Goal: Task Accomplishment & Management: Manage account settings

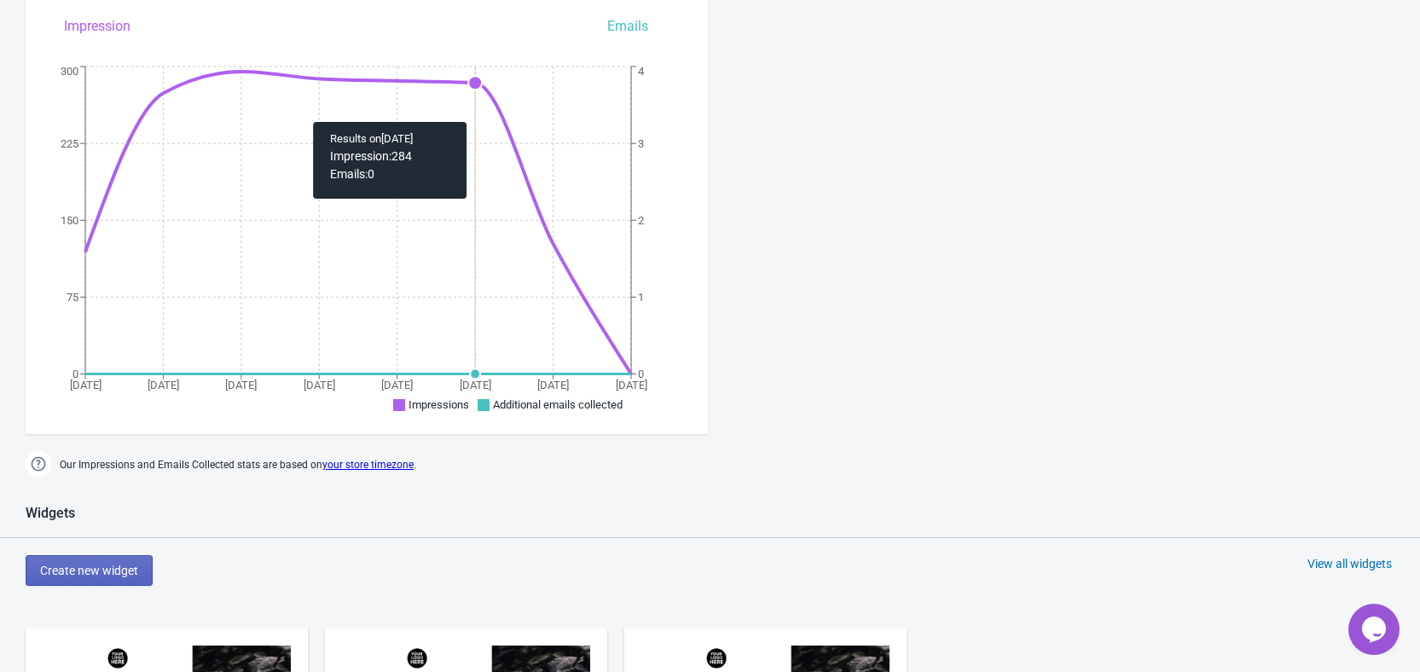
scroll to position [569, 0]
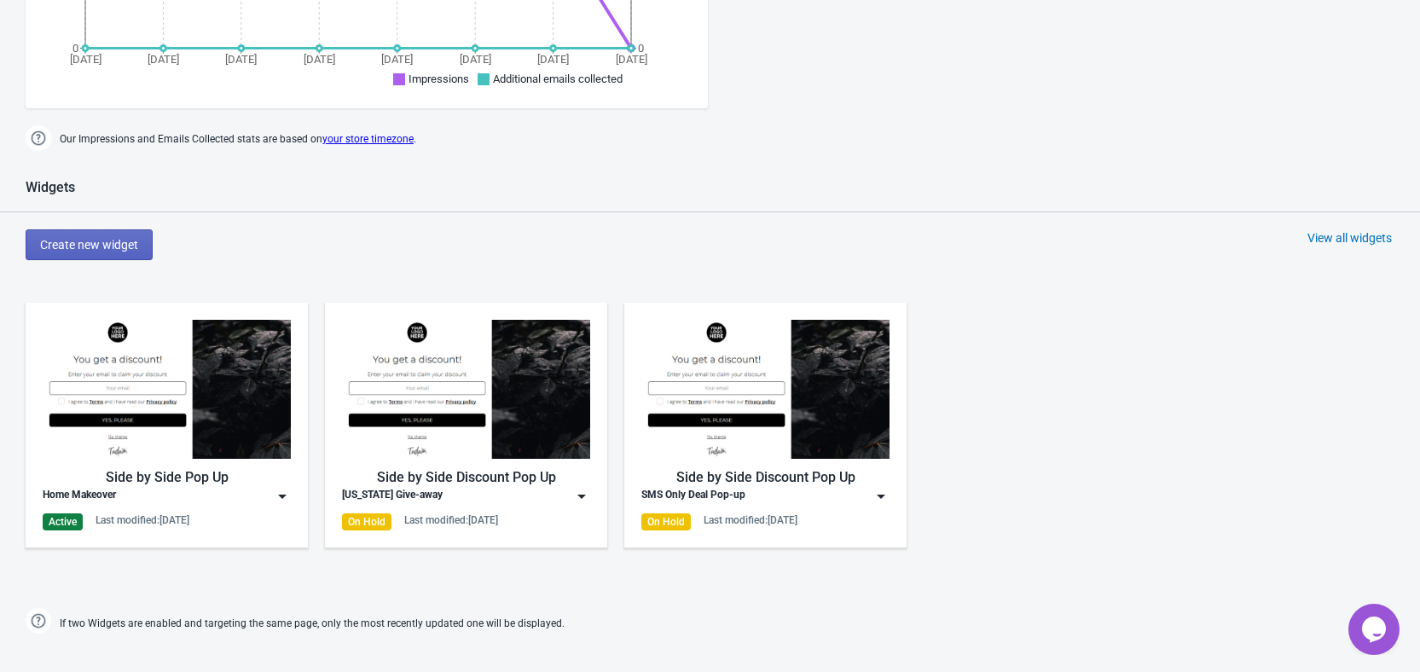
click at [275, 495] on img at bounding box center [282, 496] width 17 height 17
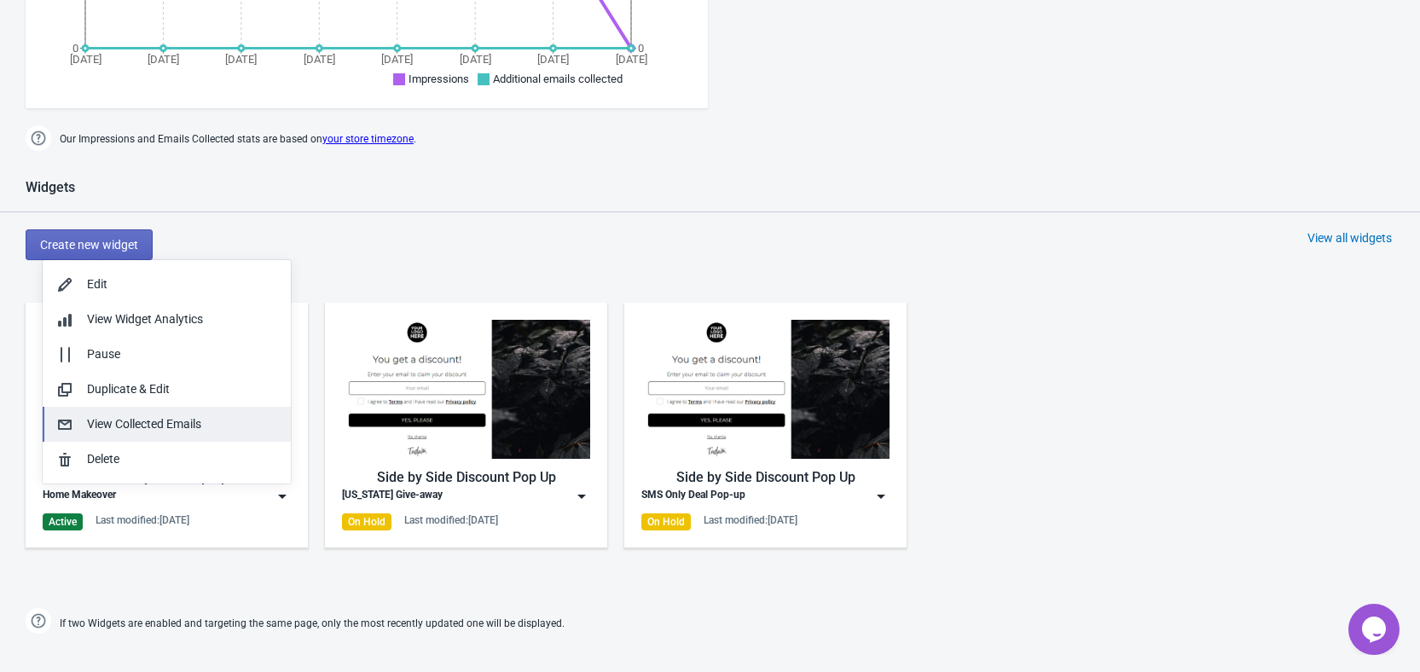
click at [138, 416] on div "View Collected Emails" at bounding box center [182, 424] width 190 height 18
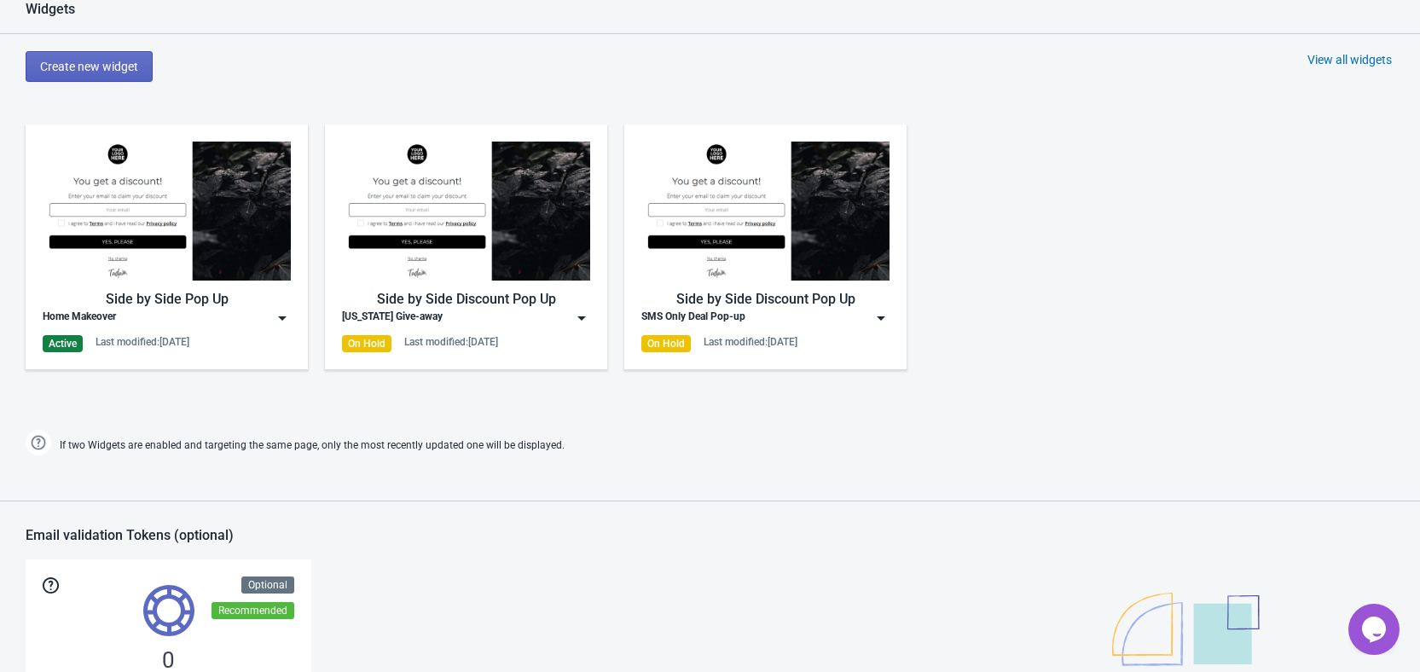
scroll to position [853, 0]
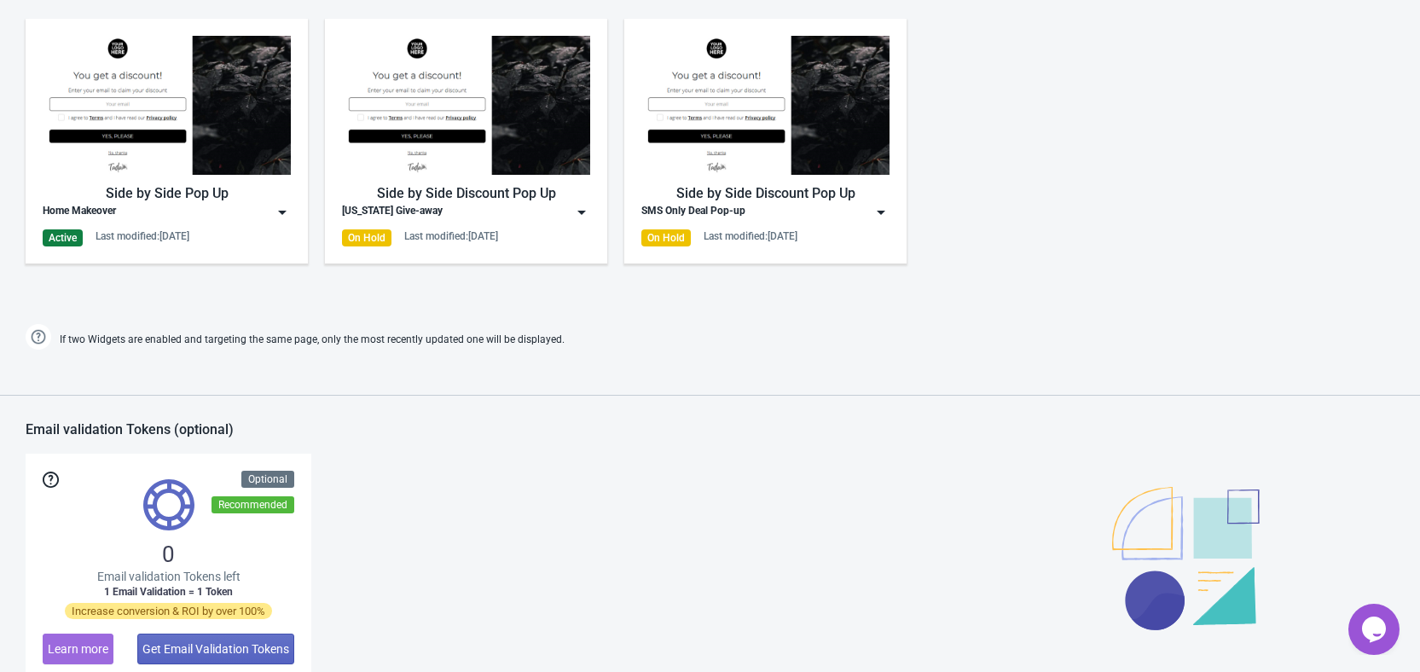
click at [581, 214] on img at bounding box center [581, 212] width 17 height 17
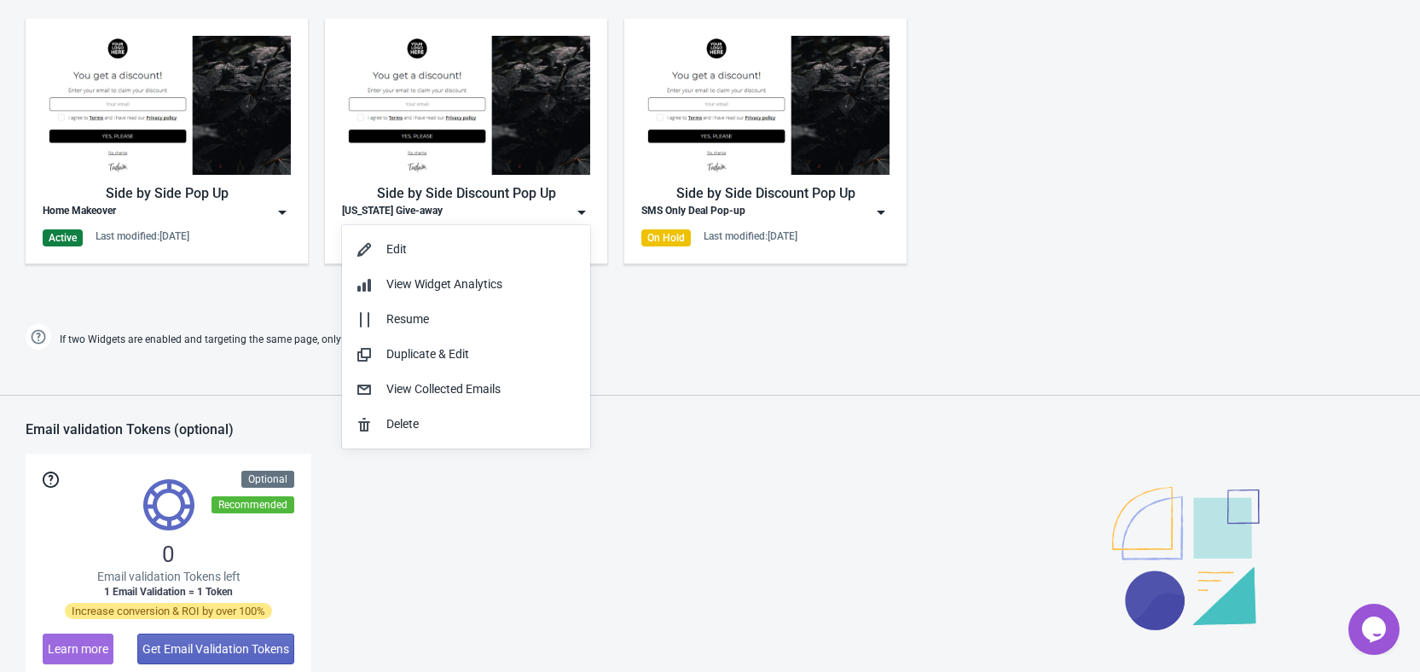
drag, startPoint x: 515, startPoint y: 510, endPoint x: 483, endPoint y: 488, distance: 39.3
click at [514, 510] on div "0 Email validation Tokens left 1 Email Validation = 1 Token Increase conversion…" at bounding box center [710, 568] width 1369 height 228
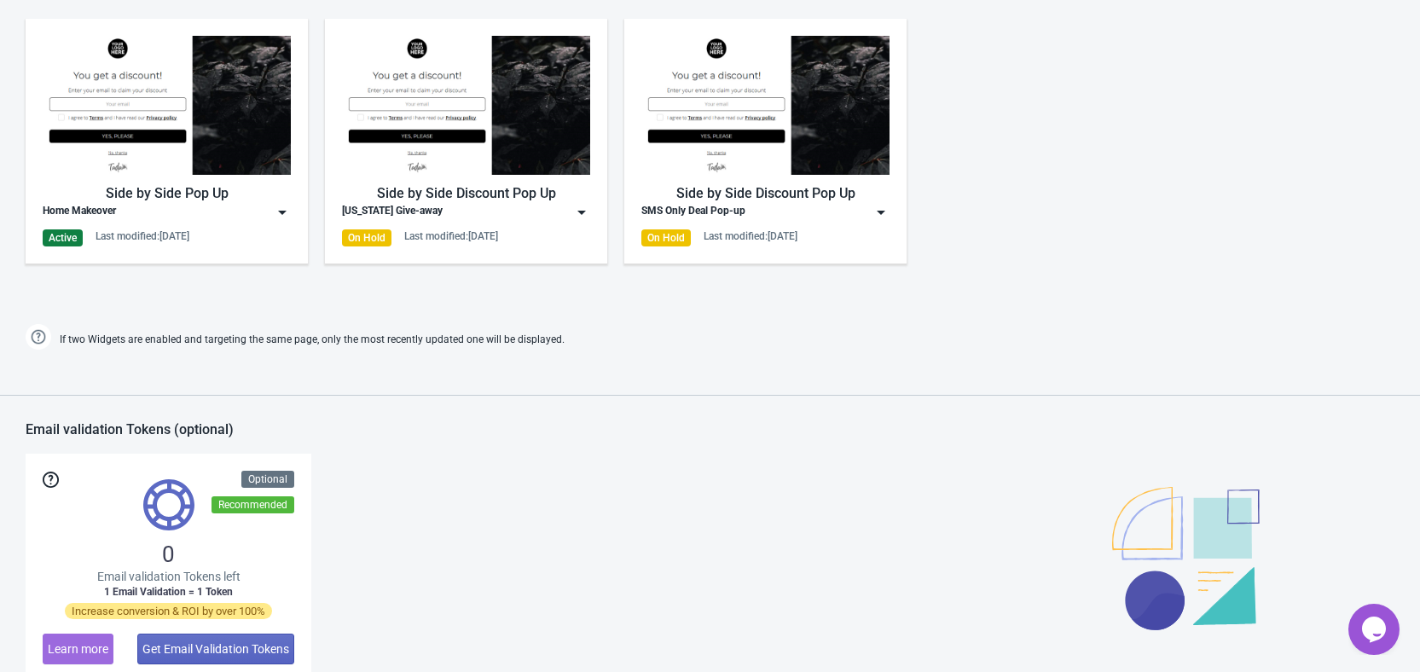
click at [246, 206] on div "Home Makeover" at bounding box center [167, 212] width 248 height 17
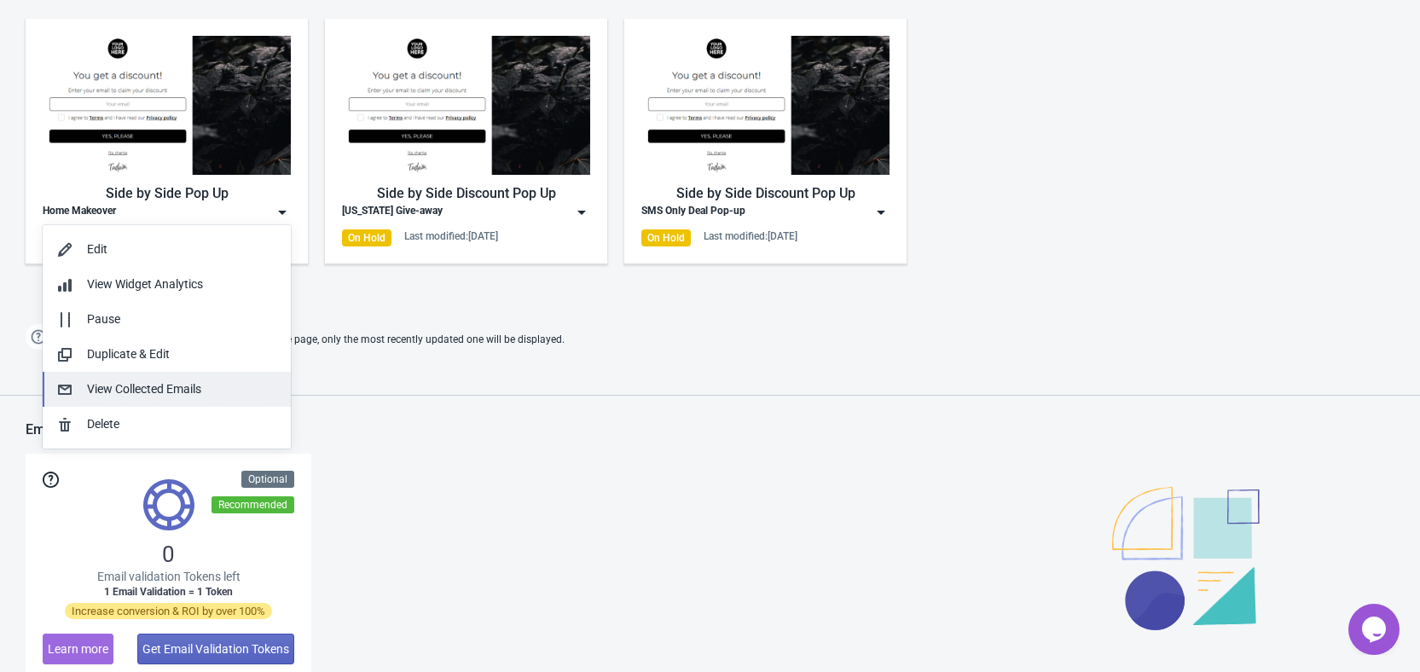
click at [141, 387] on div "View Collected Emails" at bounding box center [182, 389] width 190 height 18
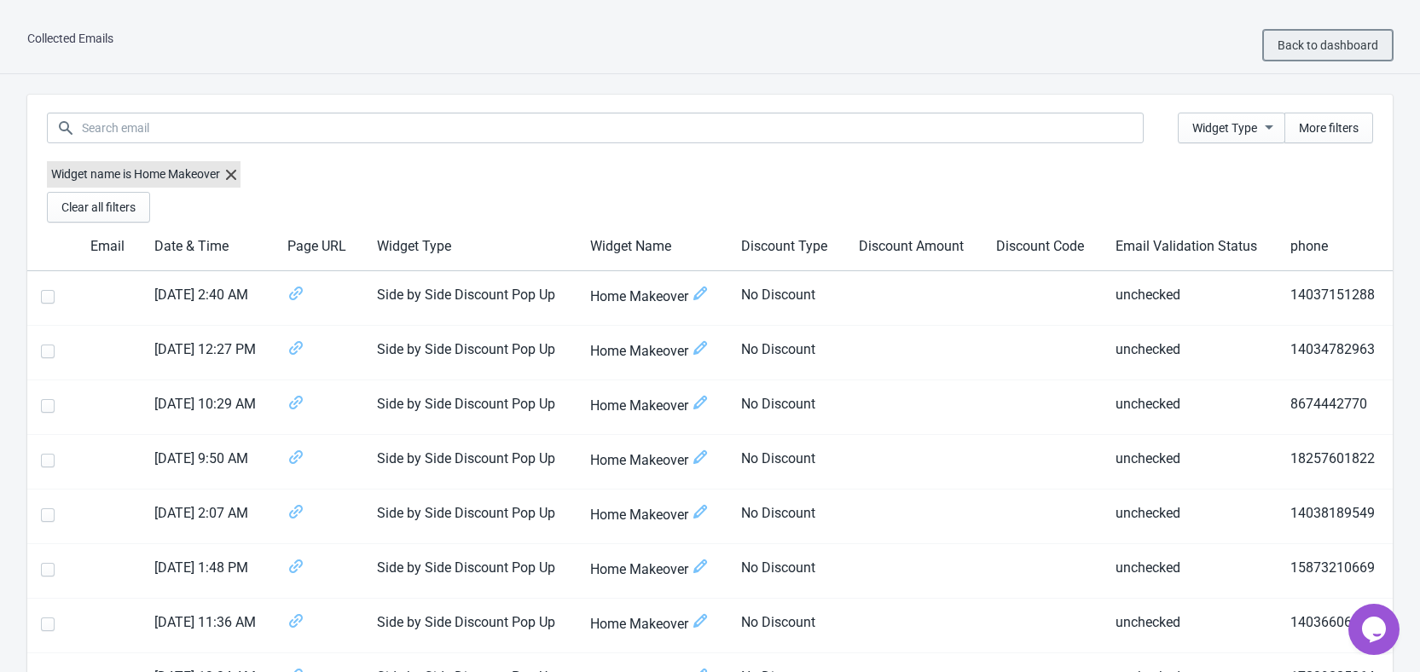
click at [1315, 41] on span "Back to dashboard" at bounding box center [1328, 45] width 101 height 14
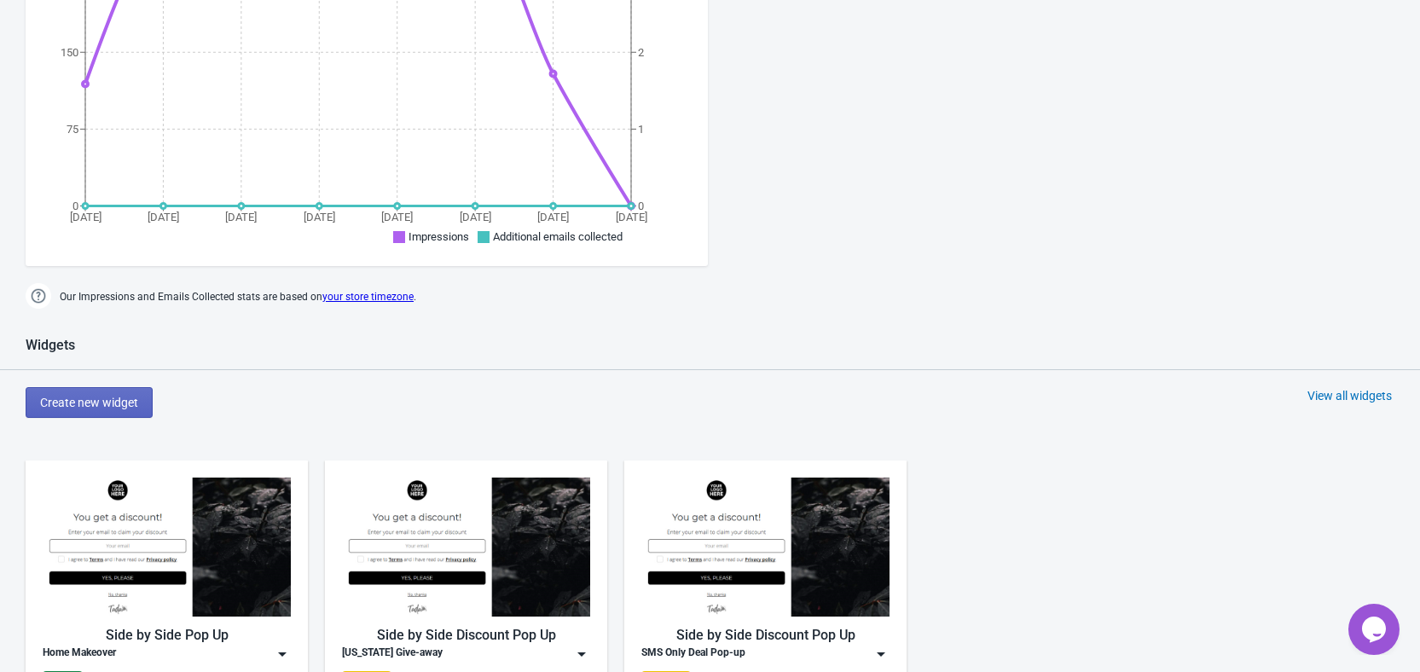
scroll to position [569, 0]
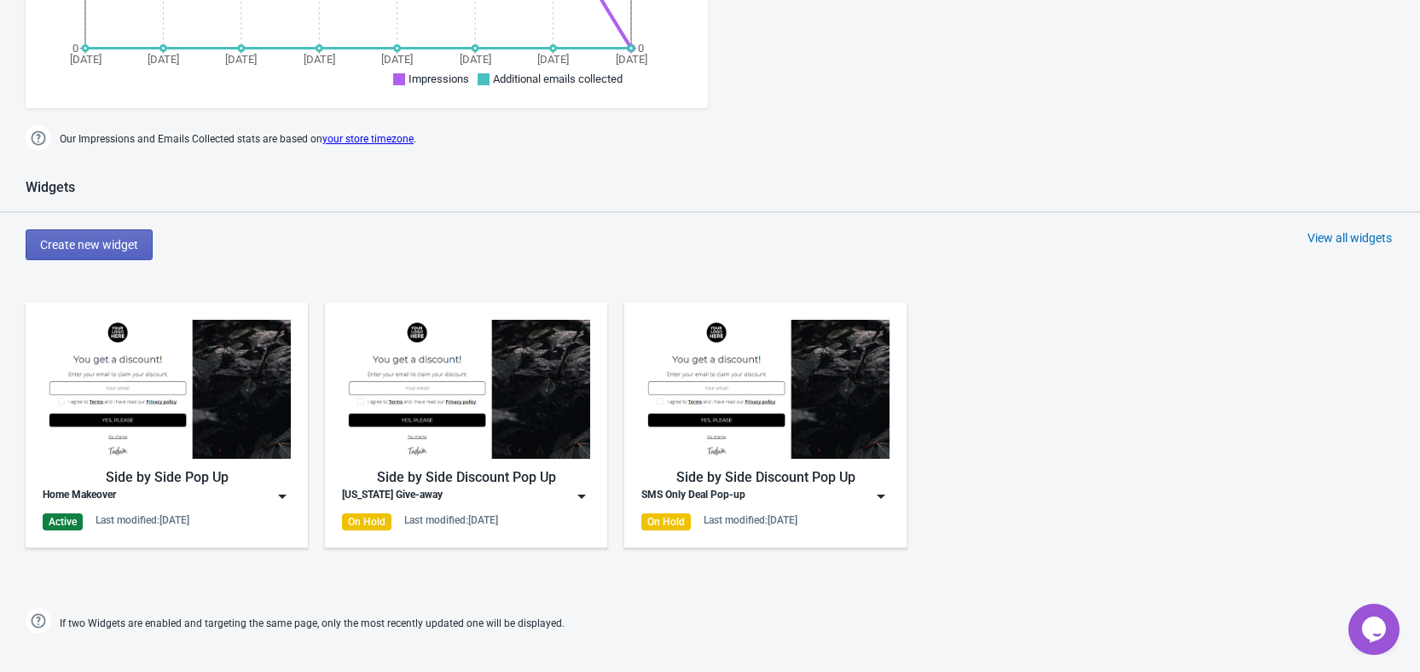
click at [239, 494] on div "Home Makeover" at bounding box center [167, 496] width 248 height 17
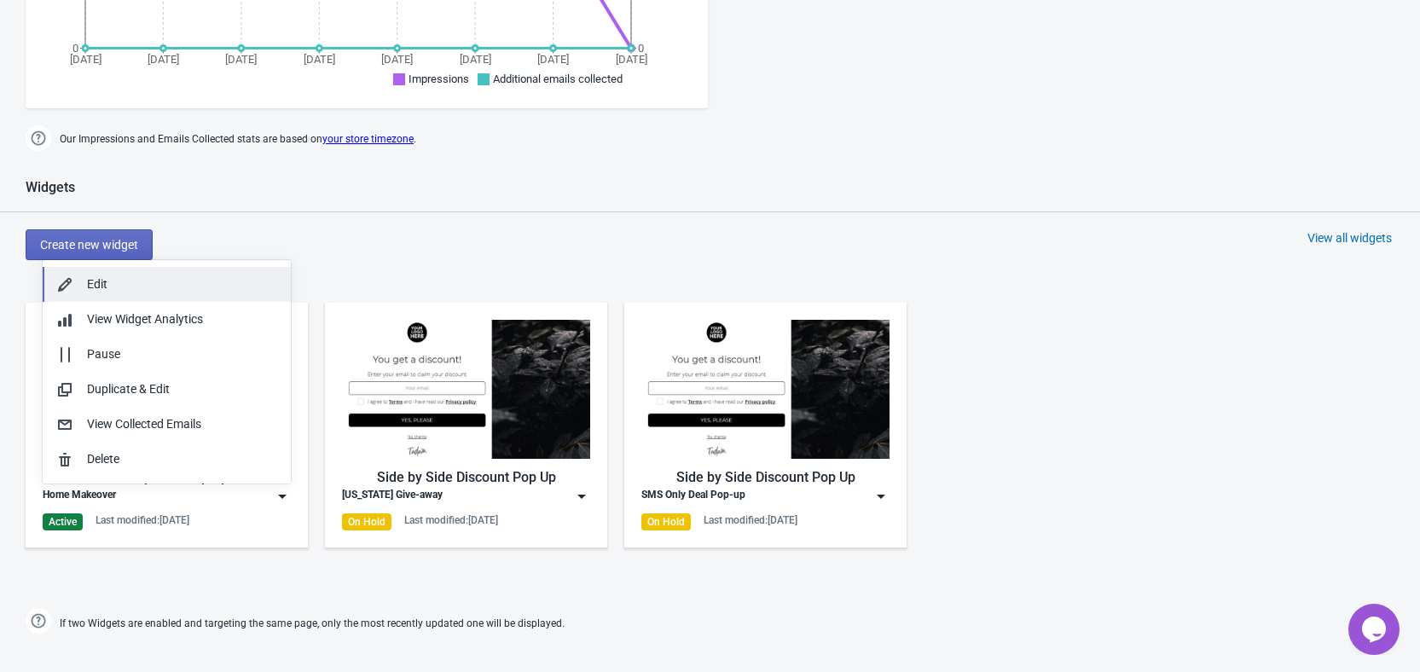
click at [133, 286] on div "Edit" at bounding box center [182, 284] width 190 height 18
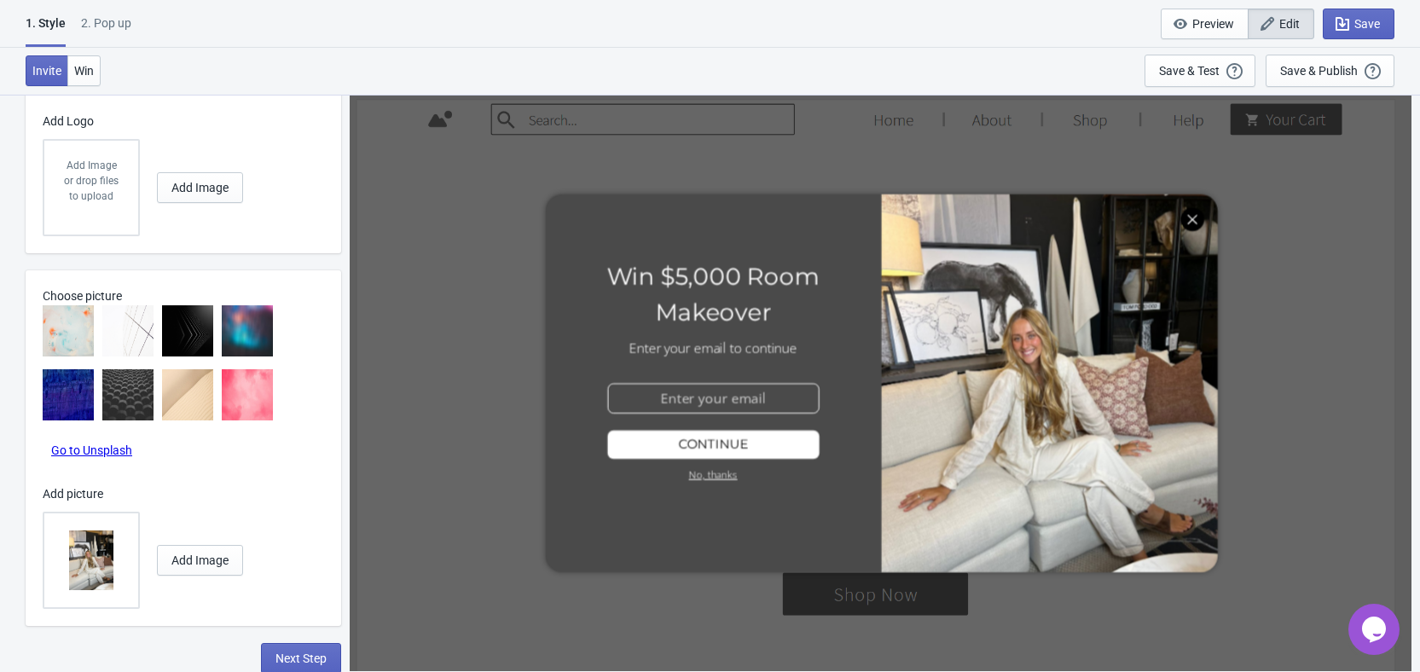
scroll to position [1195, 0]
click at [273, 656] on button "Next Step" at bounding box center [301, 656] width 80 height 31
select select "homepageOnly"
select select "once"
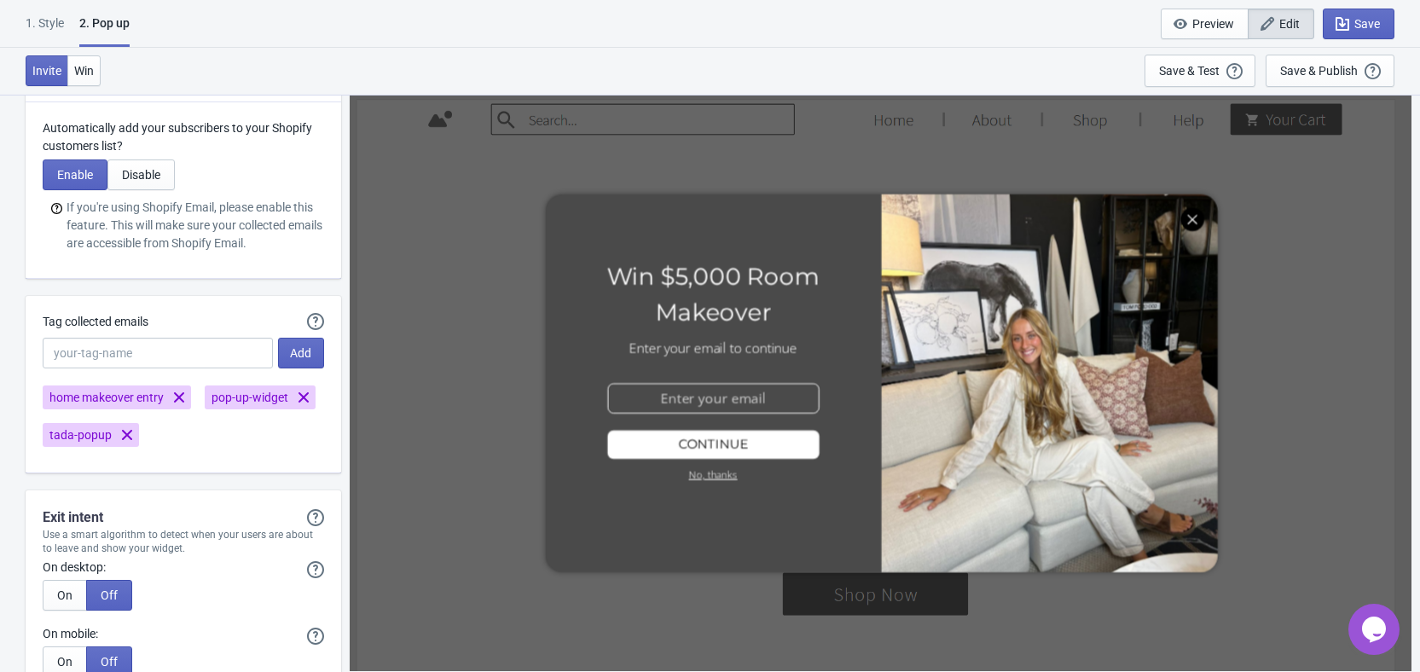
scroll to position [3327, 0]
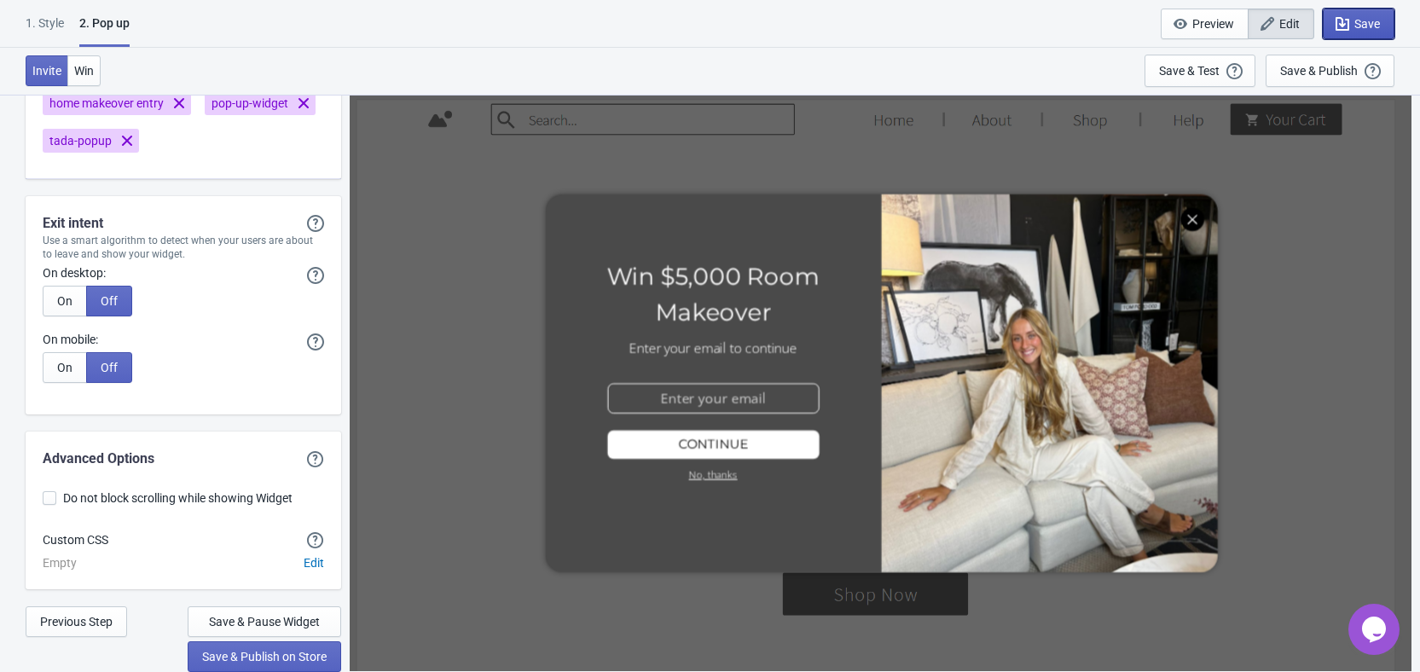
click at [1348, 20] on icon "button" at bounding box center [1343, 24] width 14 height 14
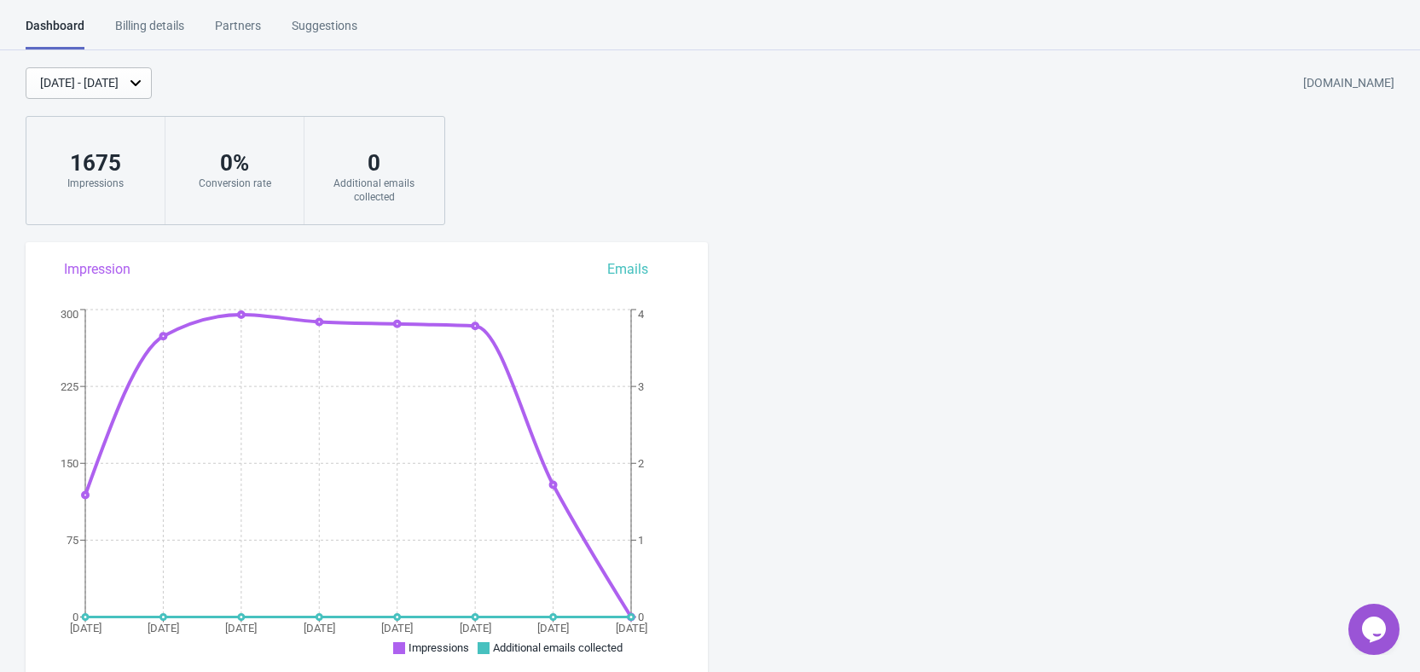
click at [139, 24] on div "Billing details" at bounding box center [149, 32] width 69 height 30
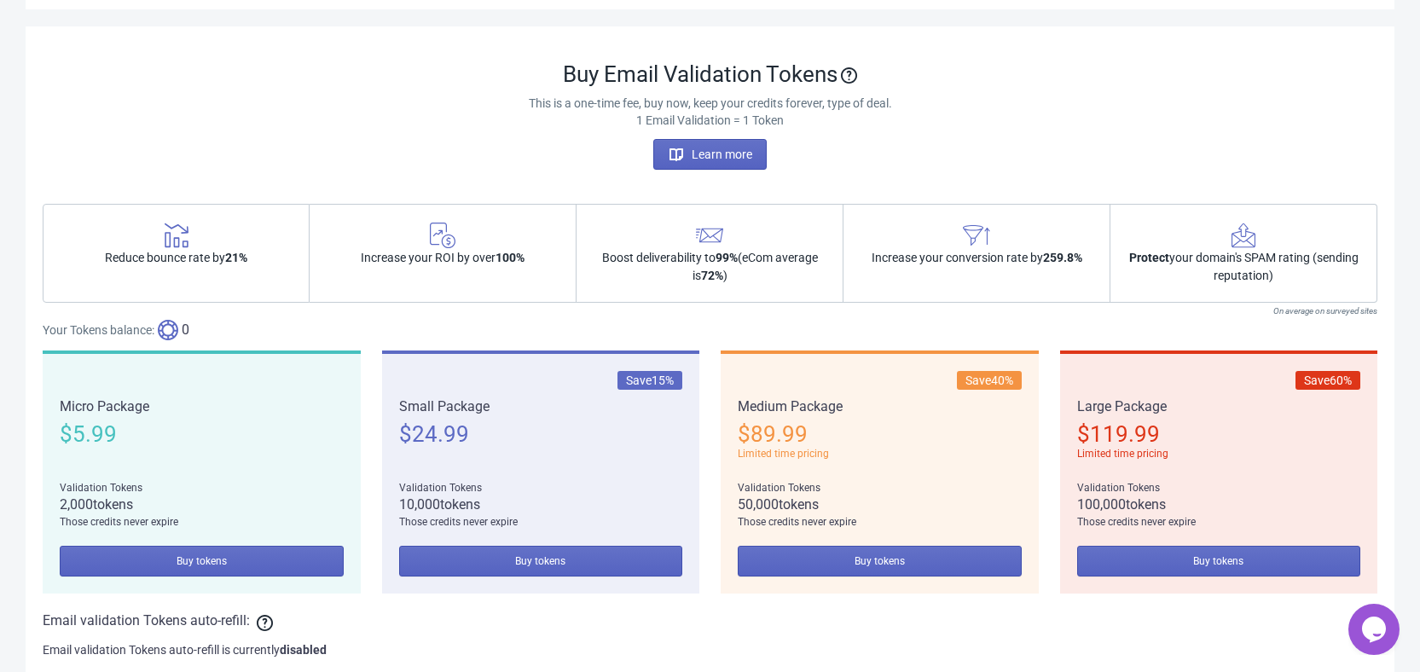
scroll to position [539, 0]
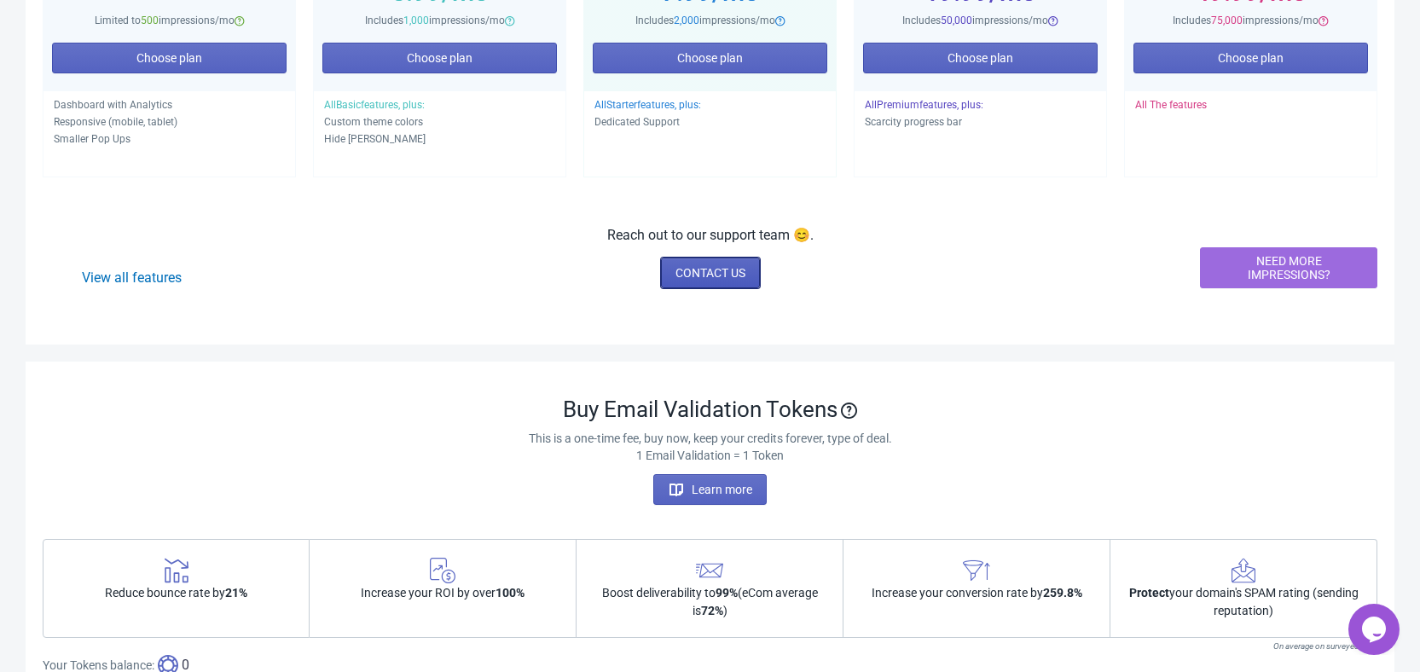
click at [707, 272] on span "CONTACT US" at bounding box center [711, 273] width 70 height 14
